Goal: Task Accomplishment & Management: Manage account settings

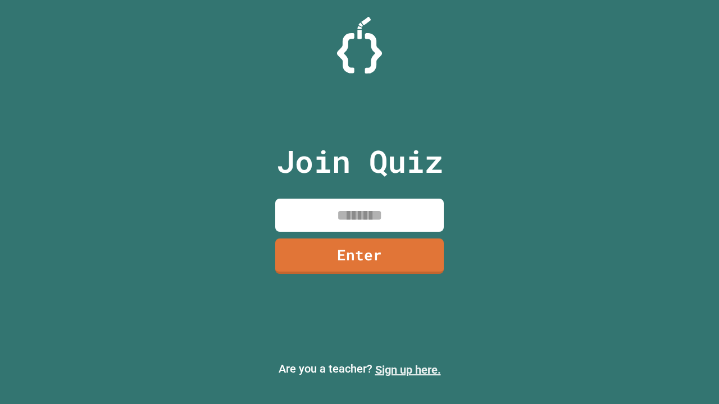
click at [408, 370] on link "Sign up here." at bounding box center [408, 369] width 66 height 13
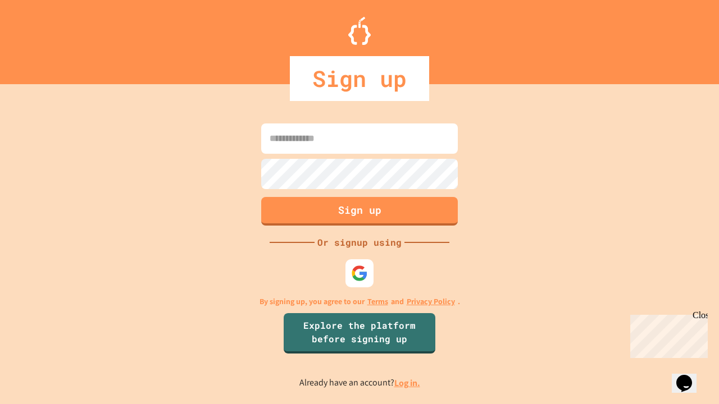
click at [408, 383] on link "Log in." at bounding box center [407, 383] width 26 height 12
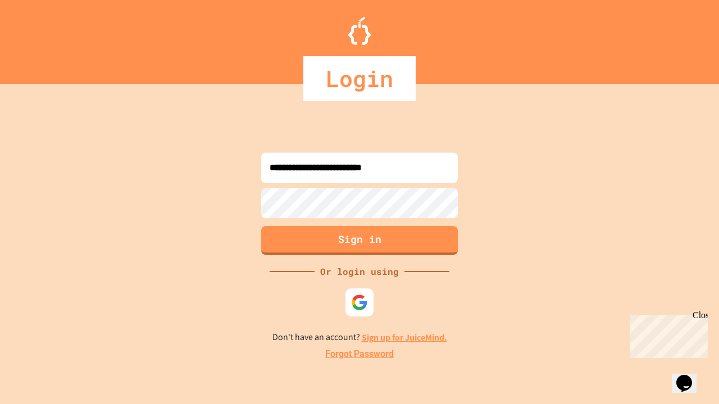
type input "**********"
